Goal: Task Accomplishment & Management: Complete application form

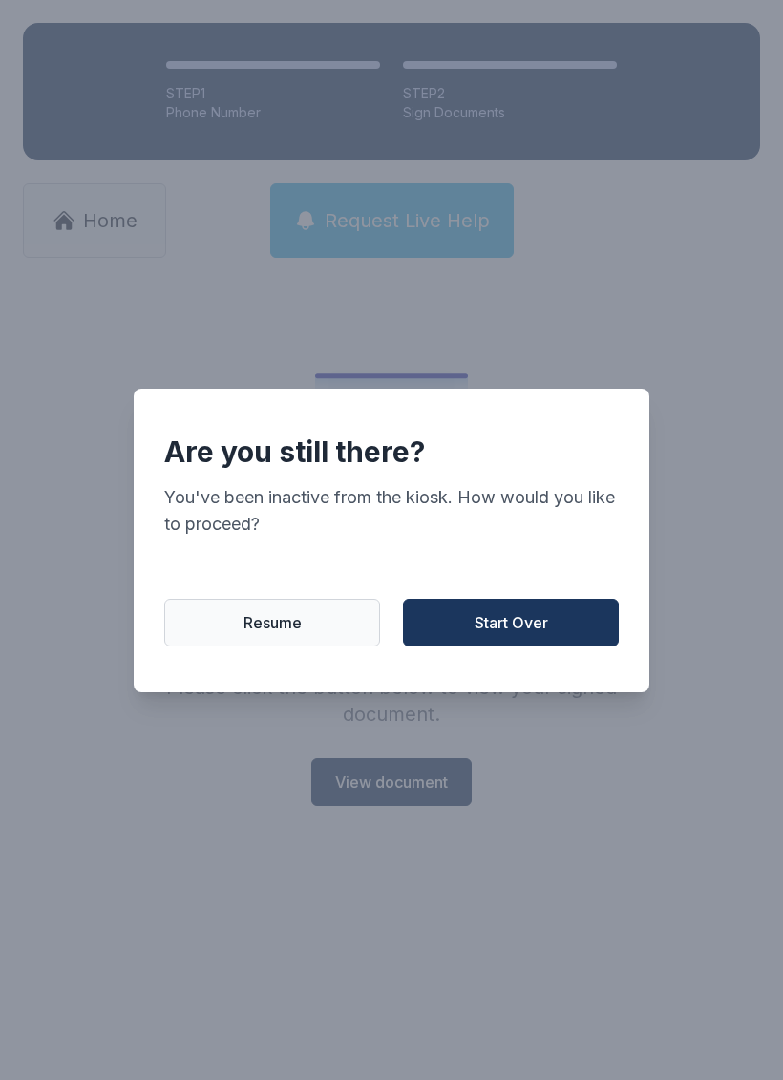
click at [512, 645] on button "Start Over" at bounding box center [511, 622] width 216 height 48
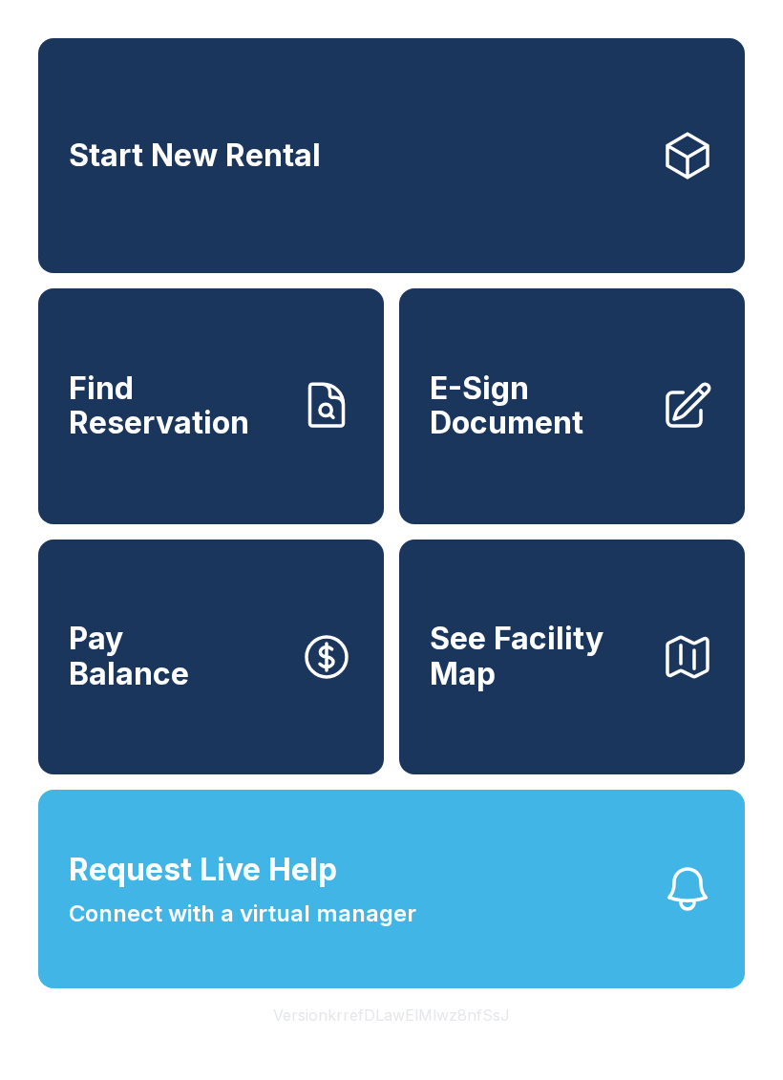
click at [633, 504] on link "E-Sign Document" at bounding box center [572, 405] width 346 height 235
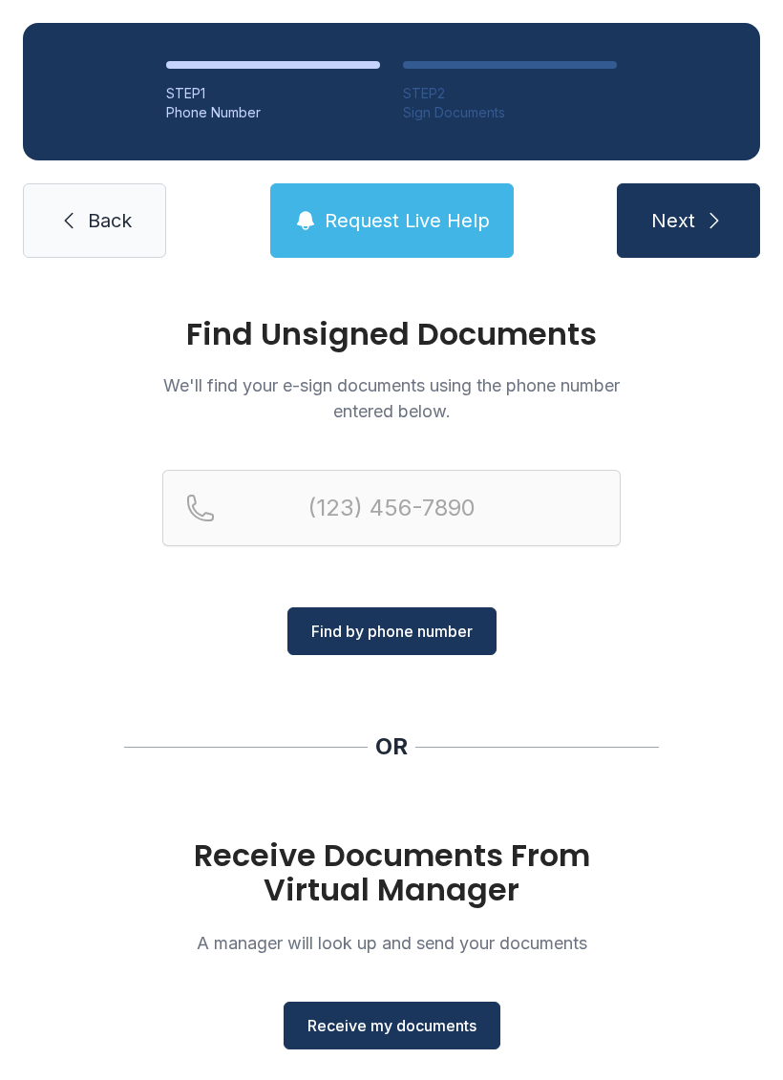
click at [408, 1018] on span "Receive my documents" at bounding box center [391, 1025] width 169 height 23
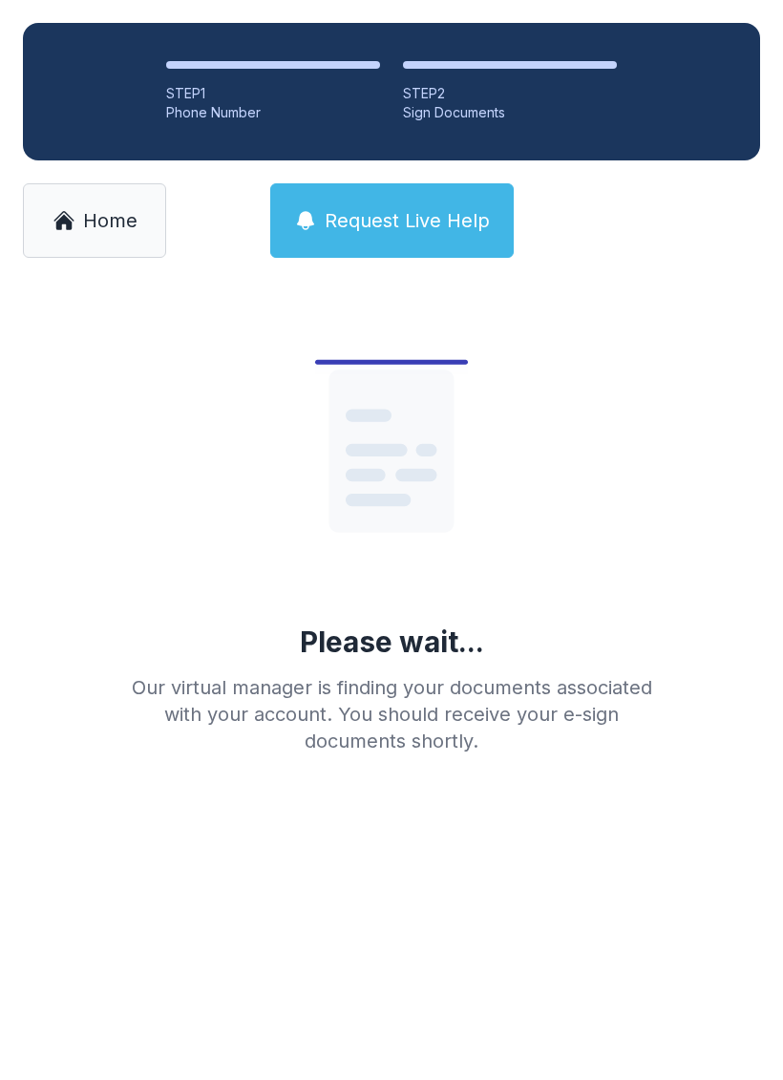
click at [122, 391] on div "Please wait... Our virtual manager is finding your documents associated with yo…" at bounding box center [391, 525] width 550 height 458
click at [212, 102] on div "STEP 1" at bounding box center [273, 93] width 214 height 19
click at [104, 208] on span "Home" at bounding box center [110, 220] width 54 height 27
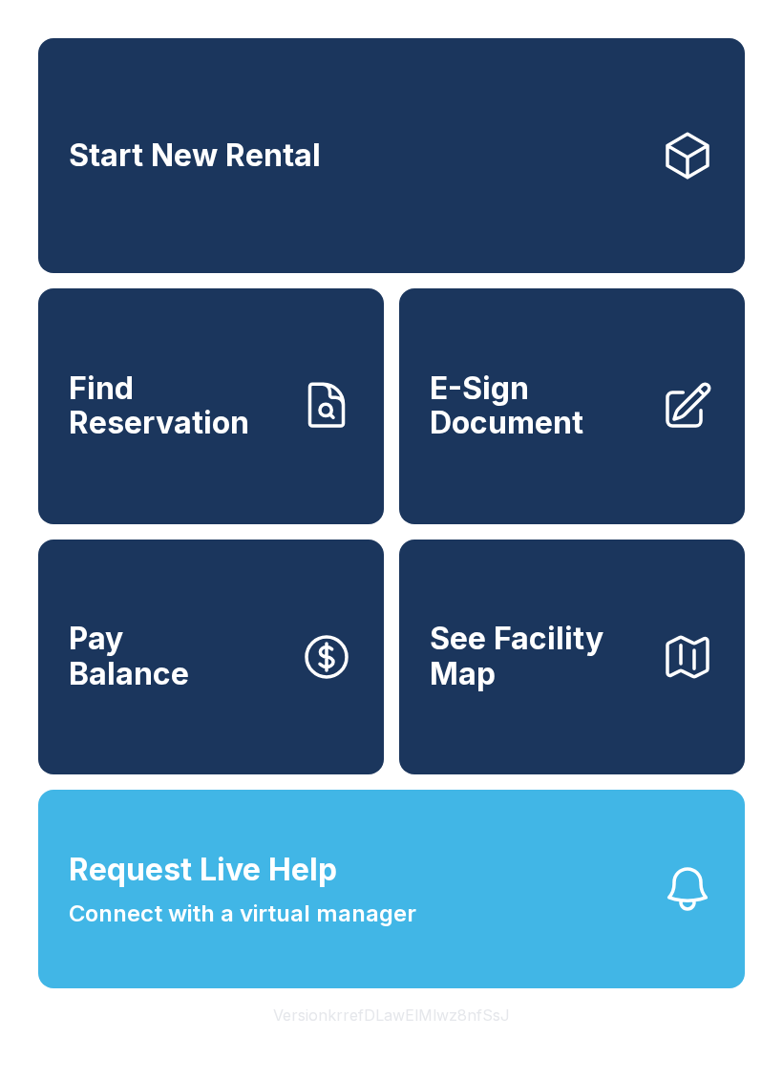
click at [556, 441] on span "E-Sign Document" at bounding box center [538, 406] width 216 height 70
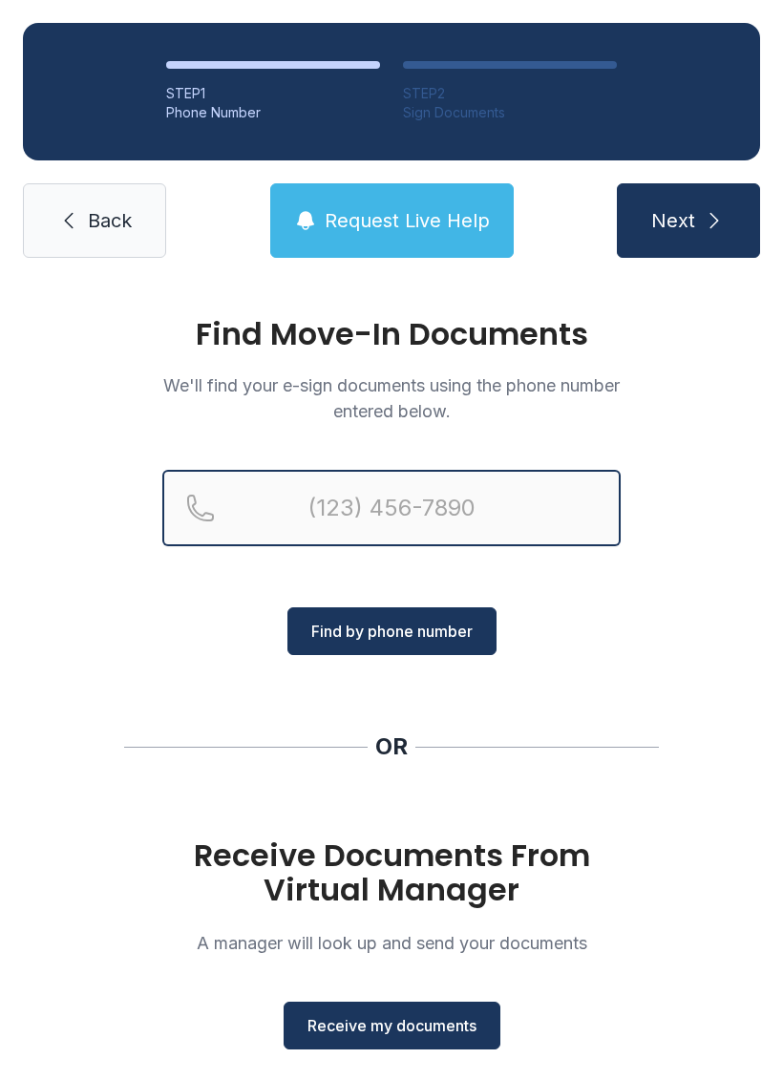
click at [413, 511] on input "Reservation phone number" at bounding box center [391, 508] width 458 height 76
type input "[PHONE_NUMBER]"
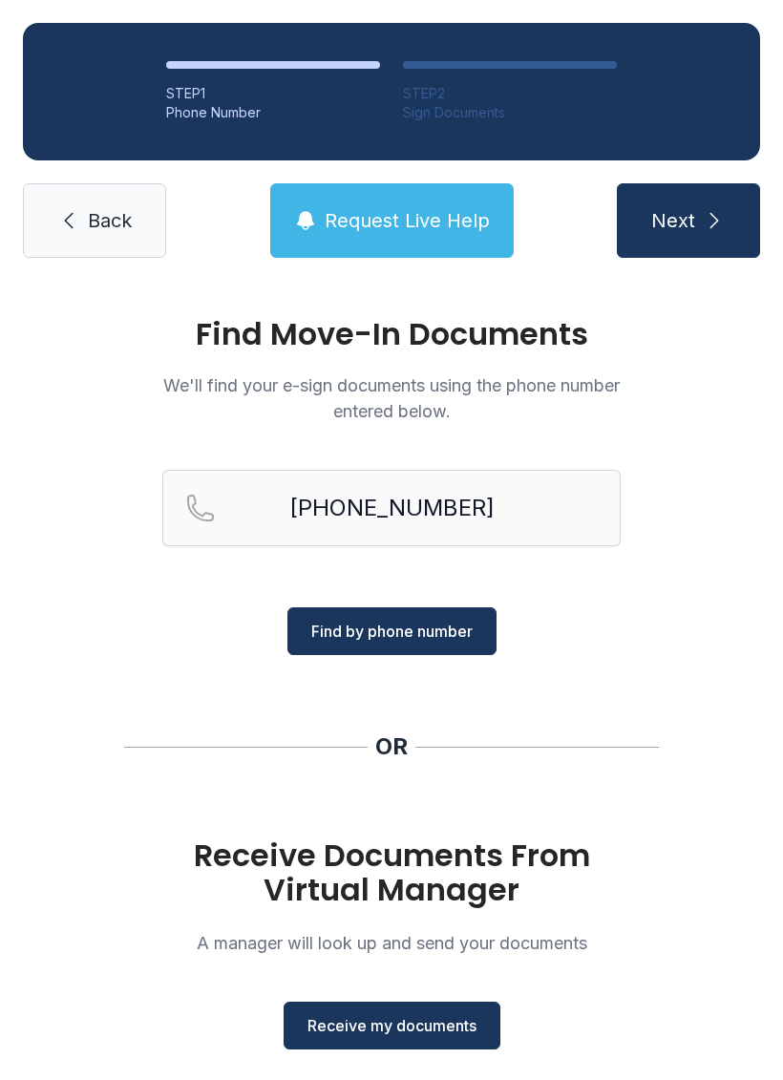
click at [446, 631] on span "Find by phone number" at bounding box center [391, 630] width 161 height 23
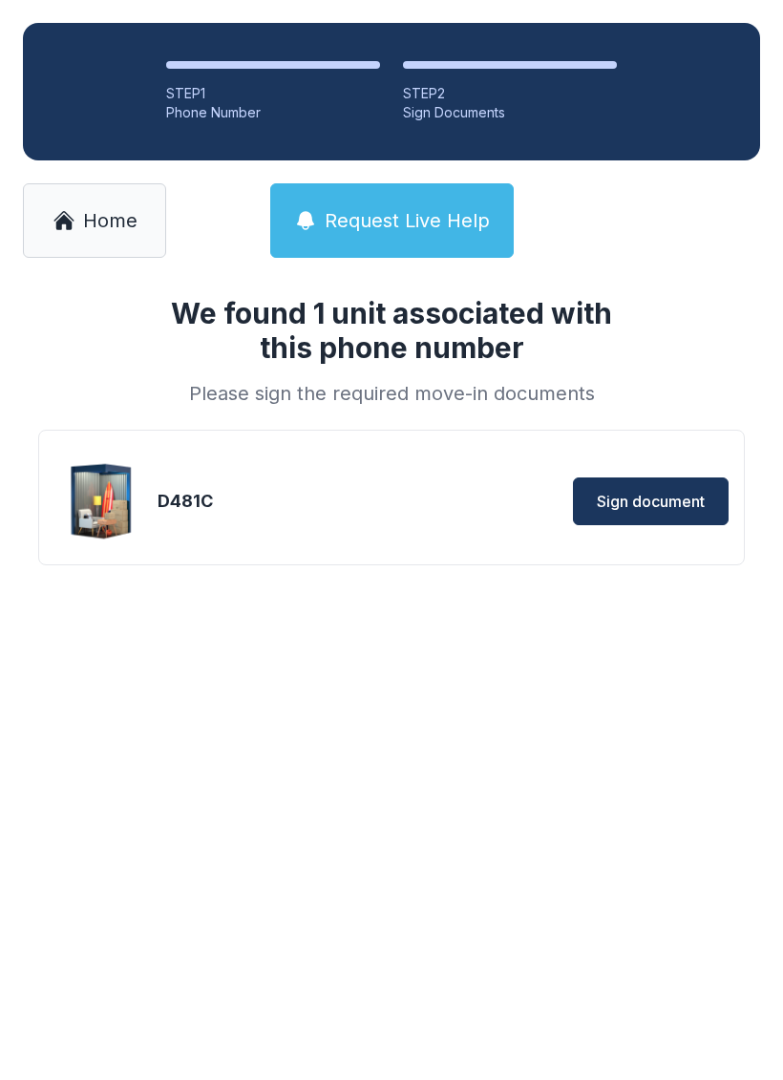
click at [643, 495] on span "Sign document" at bounding box center [651, 501] width 108 height 23
click at [206, 782] on main "We found 1 unit associated with this phone number Please sign the required move…" at bounding box center [391, 680] width 783 height 799
click at [54, 221] on icon at bounding box center [63, 220] width 23 height 23
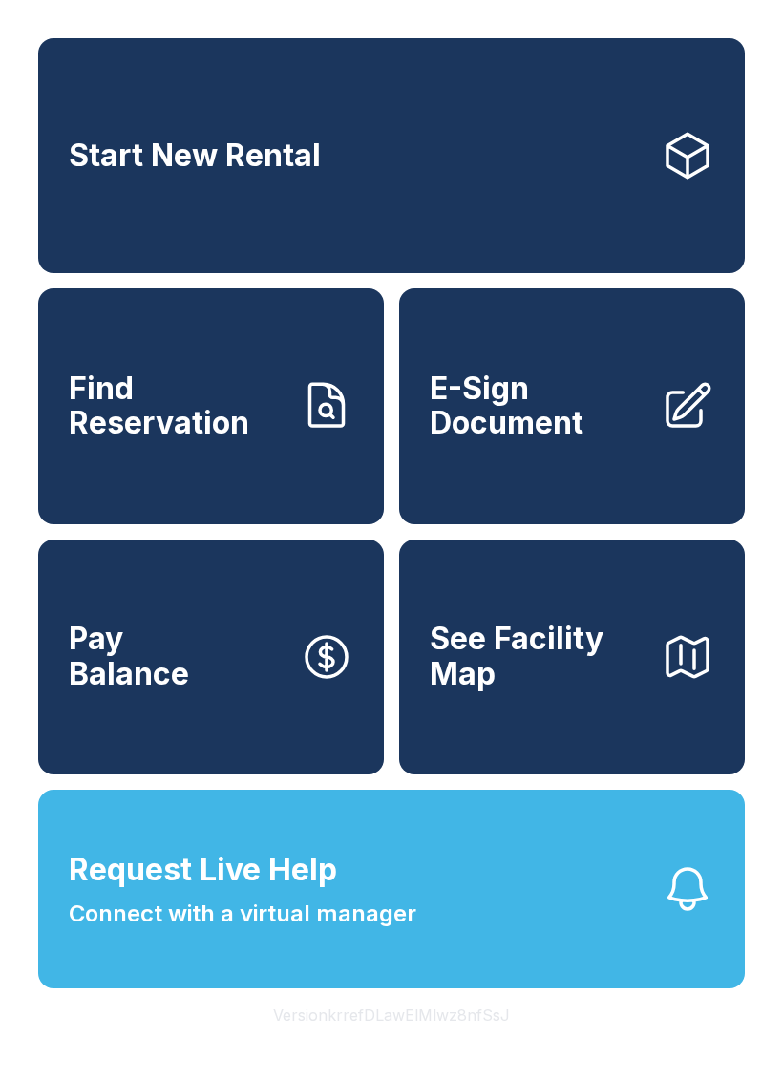
click at [584, 441] on span "E-Sign Document" at bounding box center [538, 406] width 216 height 70
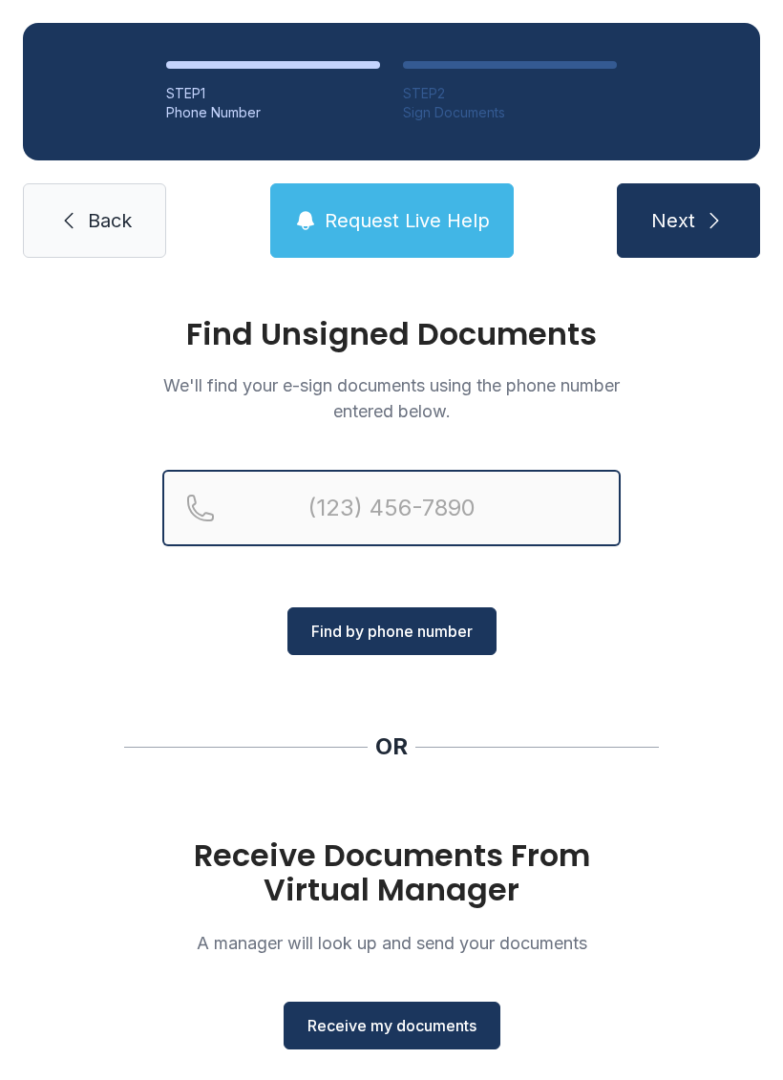
click at [377, 496] on input "Reservation phone number" at bounding box center [391, 508] width 458 height 76
type input "[PHONE_NUMBER]"
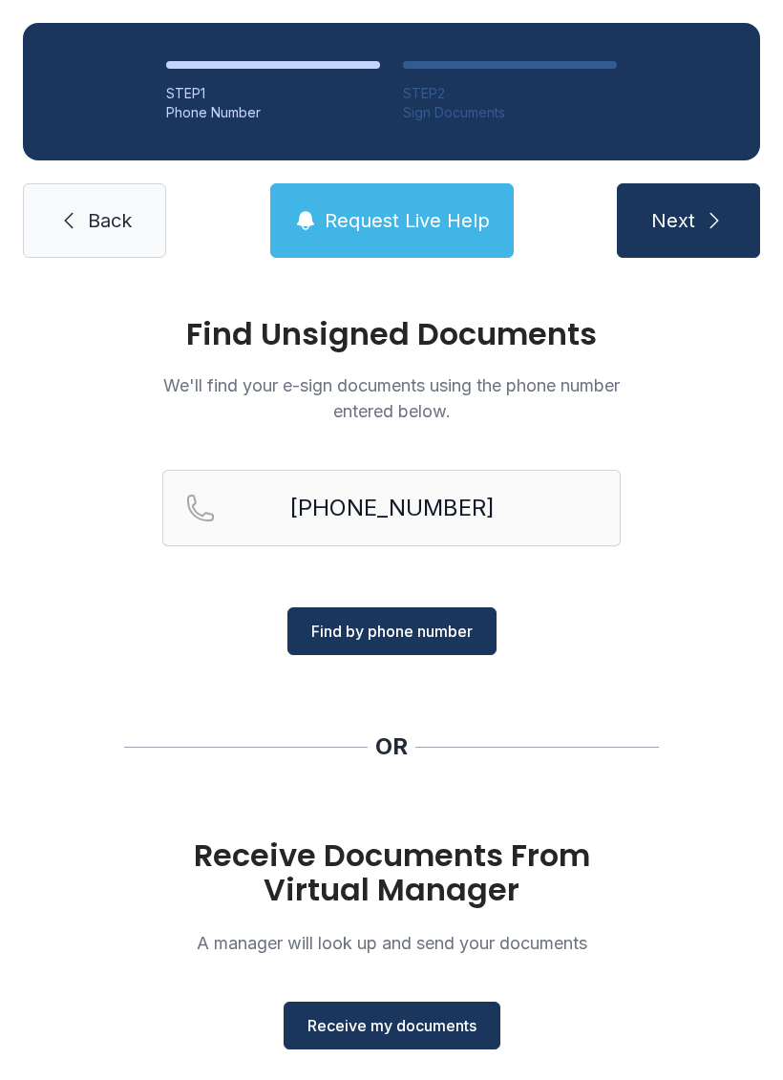
click at [416, 631] on span "Find by phone number" at bounding box center [391, 630] width 161 height 23
click at [407, 634] on span "Find by phone number" at bounding box center [391, 630] width 161 height 23
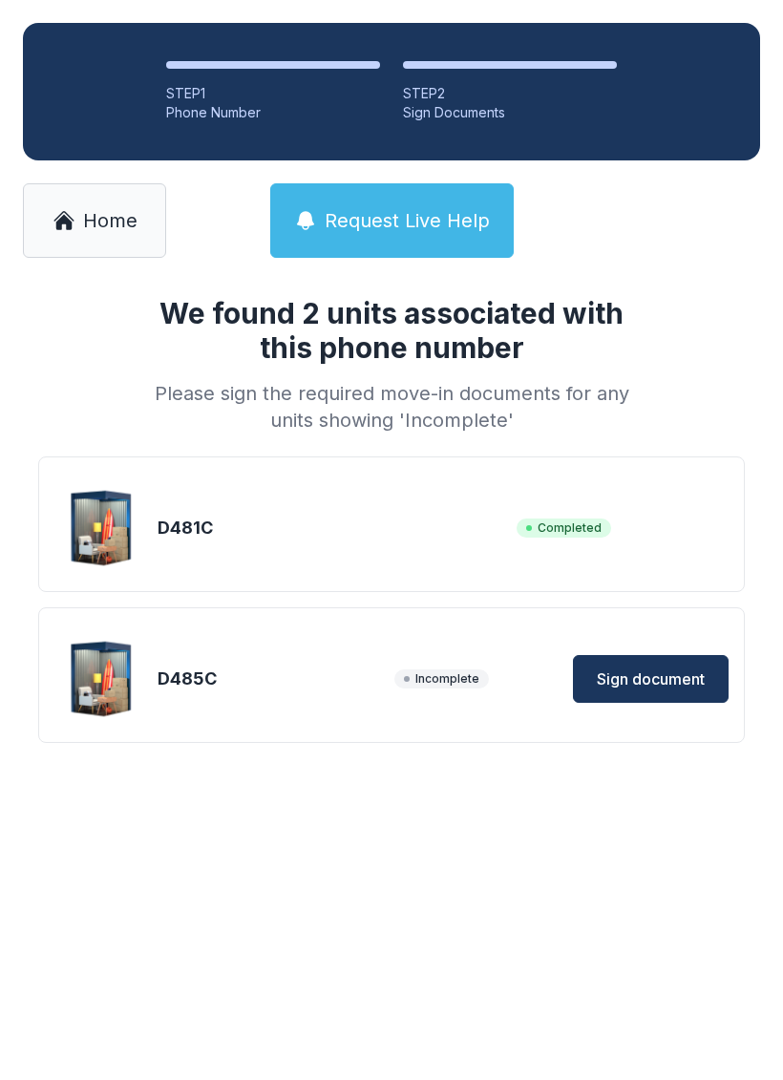
click at [643, 681] on span "Sign document" at bounding box center [651, 678] width 108 height 23
click at [101, 215] on span "Home" at bounding box center [110, 220] width 54 height 27
